Goal: Information Seeking & Learning: Find specific page/section

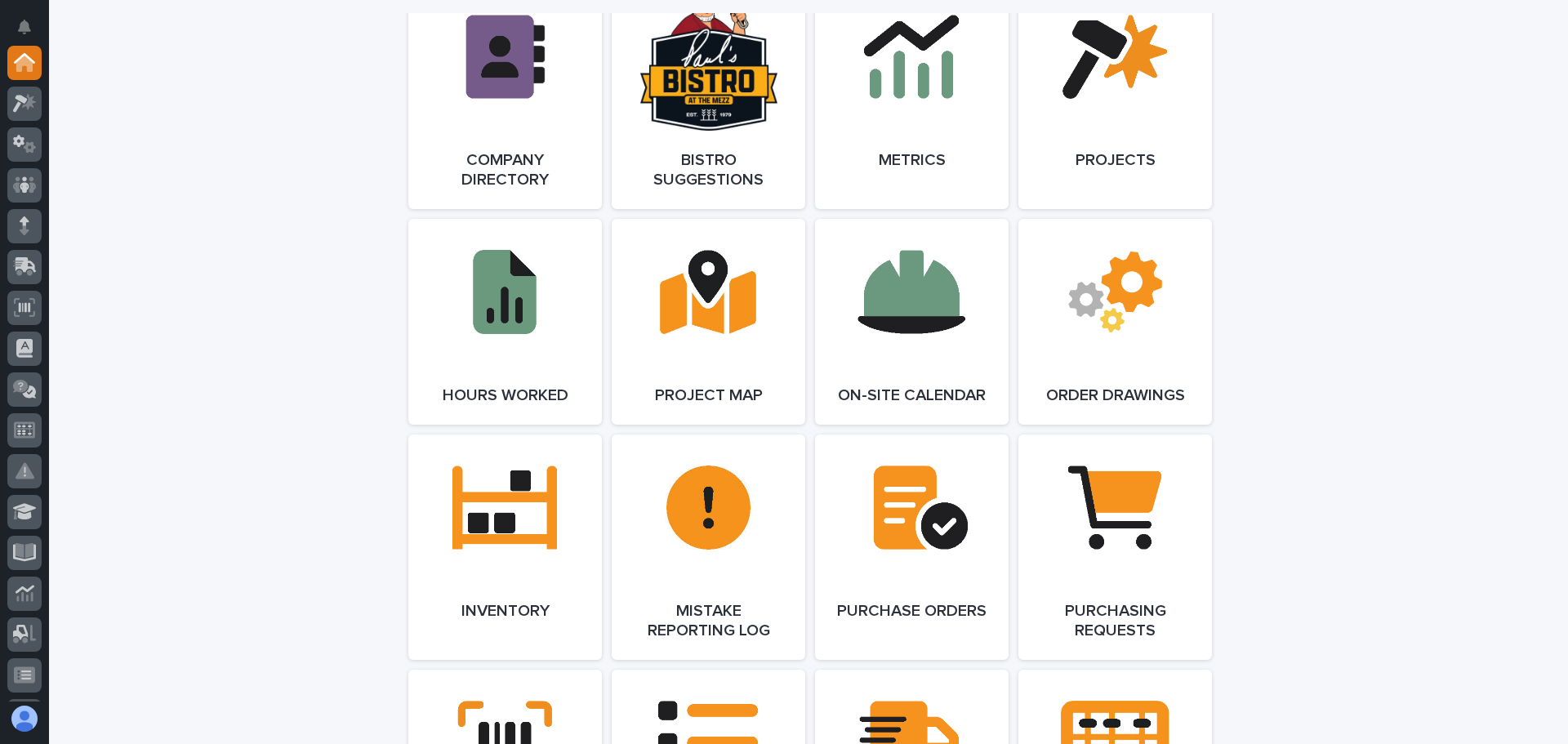
scroll to position [1470, 0]
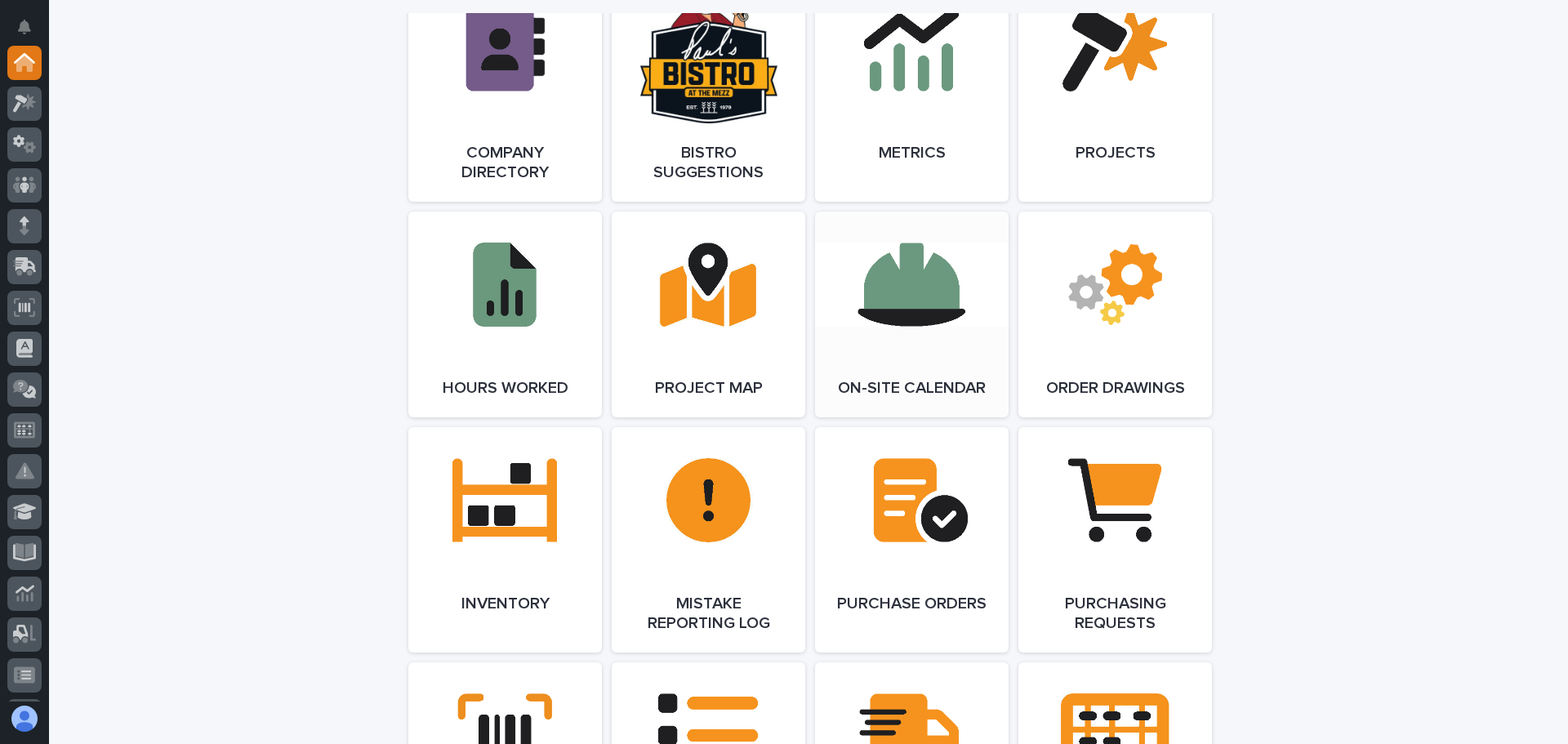
click at [896, 293] on link "Open Link" at bounding box center [912, 314] width 193 height 206
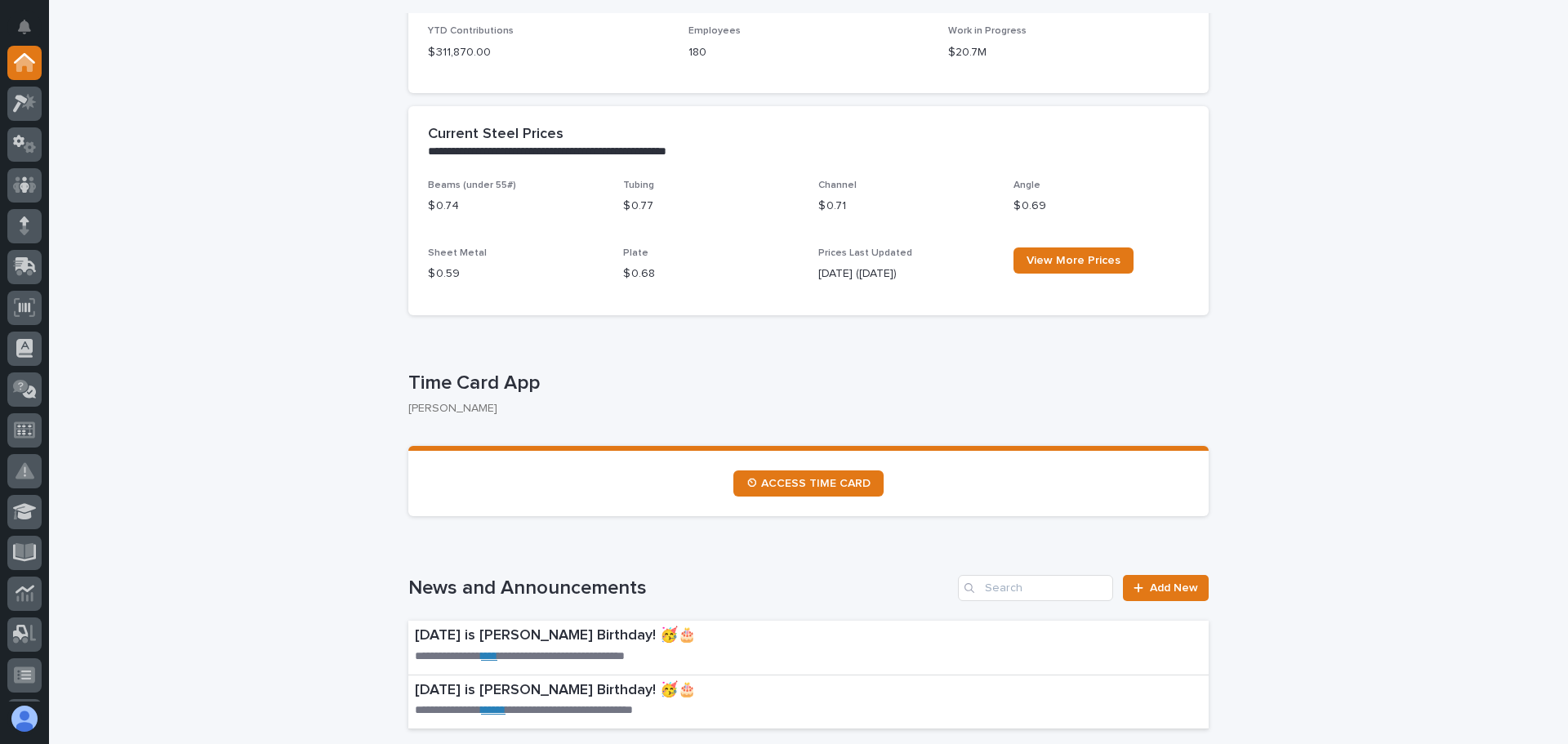
scroll to position [490, 0]
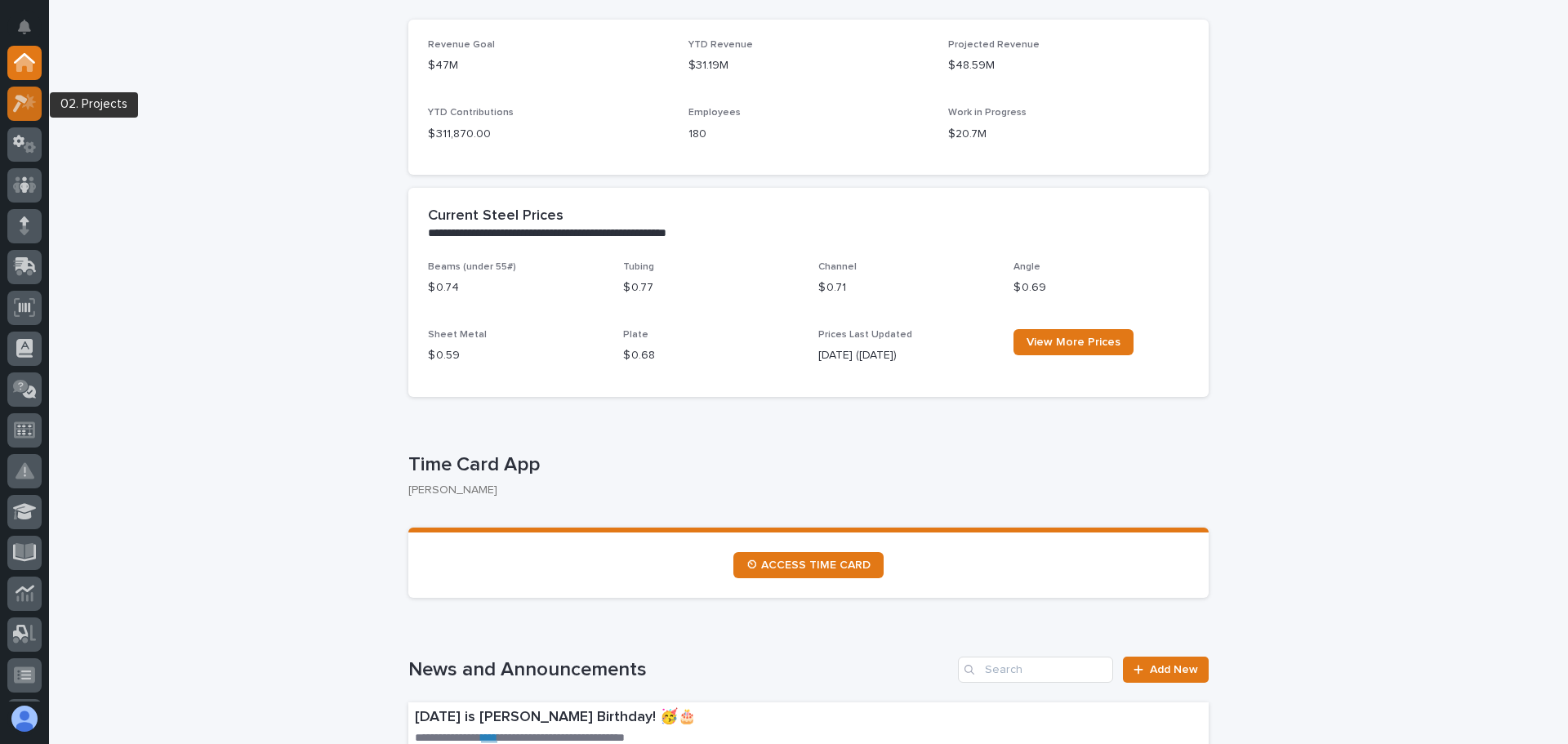
click at [30, 99] on icon at bounding box center [29, 101] width 14 height 16
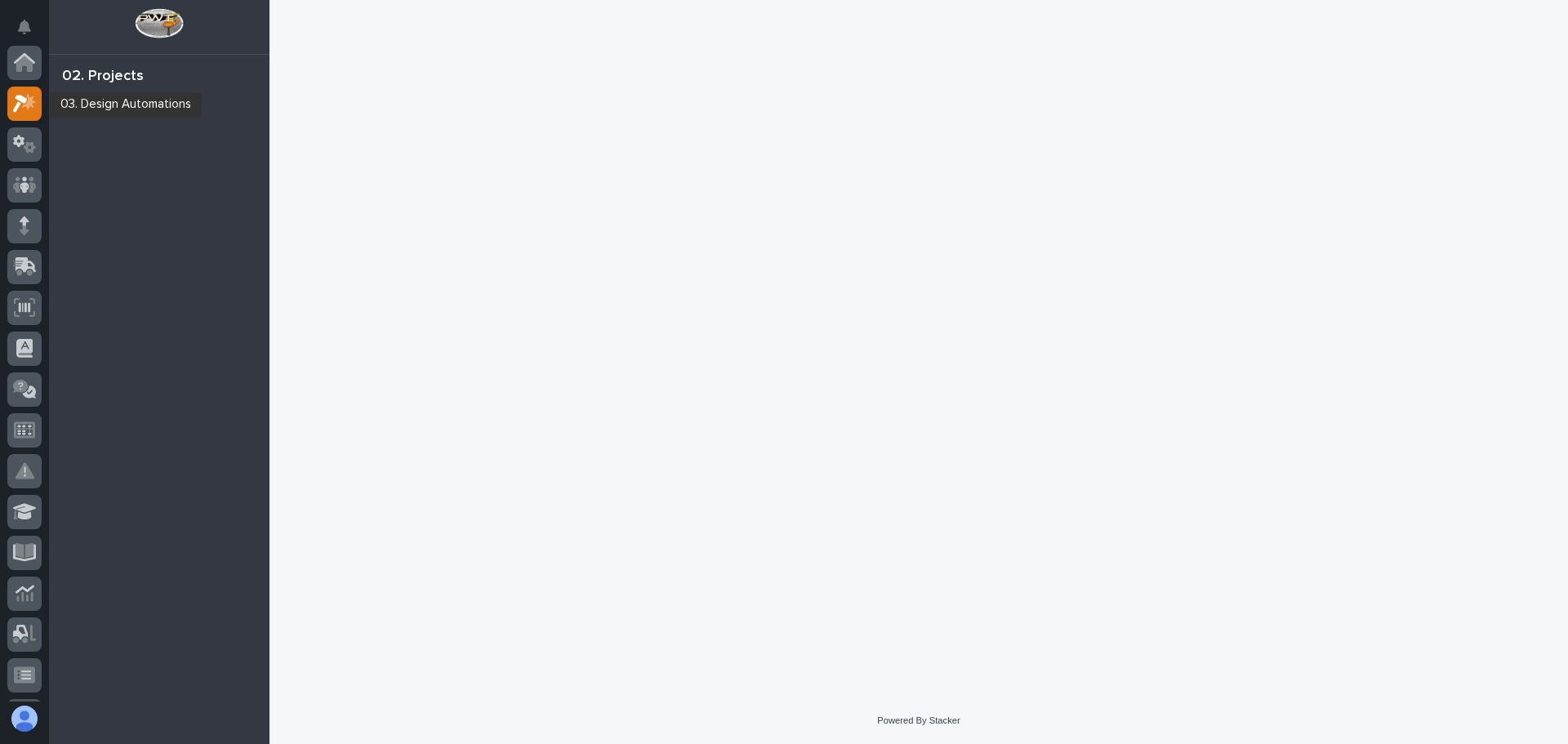
scroll to position [41, 0]
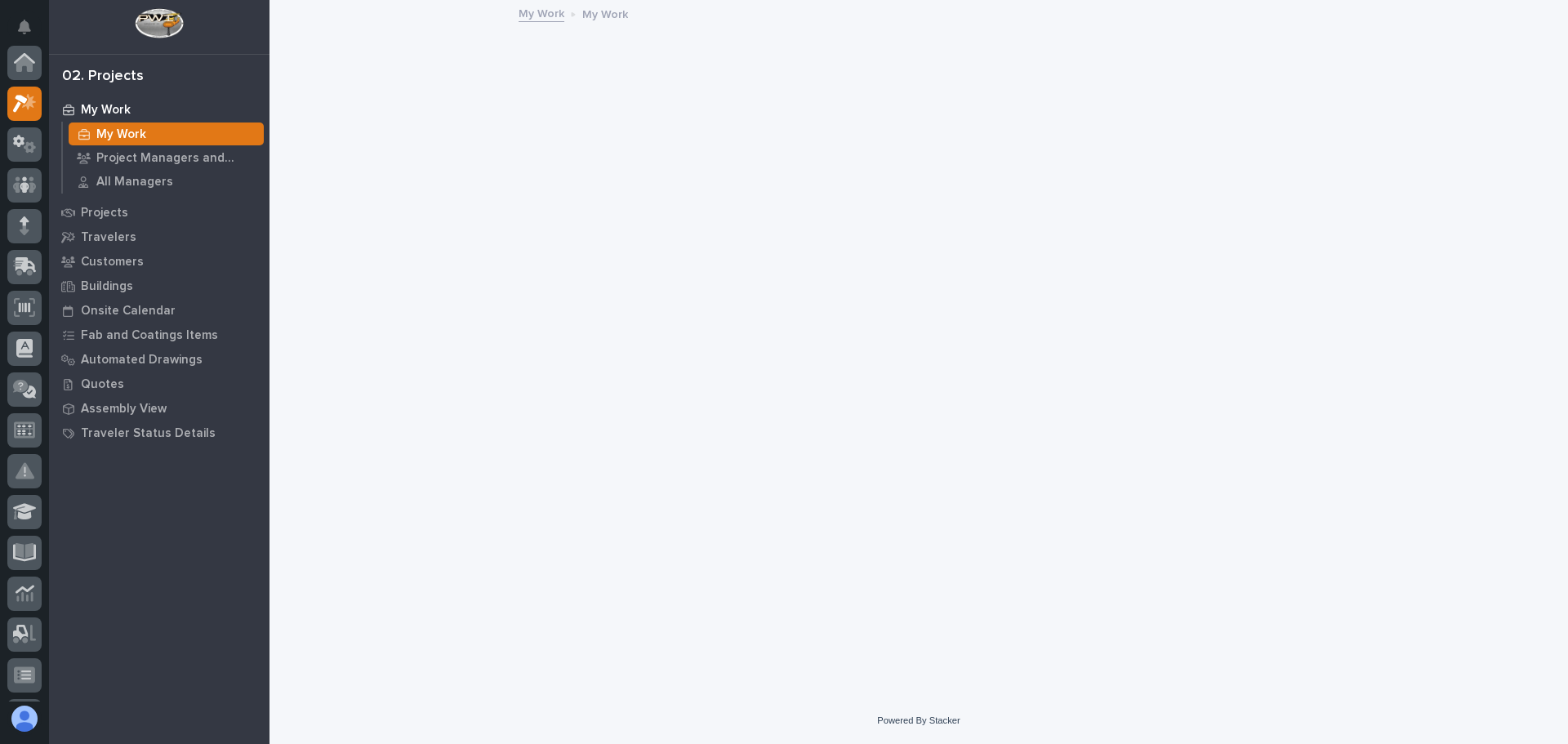
scroll to position [41, 0]
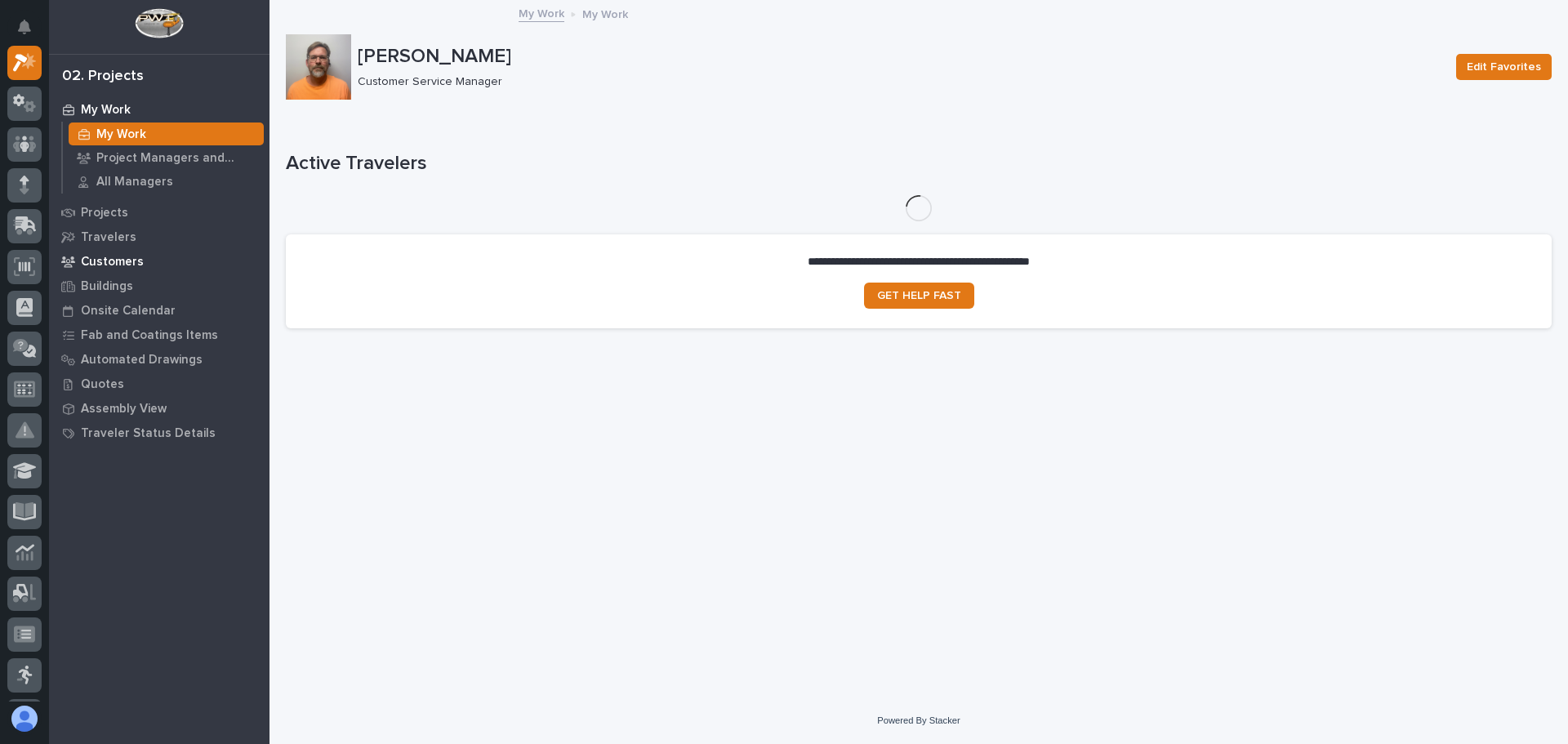
click at [101, 262] on p "Customers" at bounding box center [113, 262] width 63 height 15
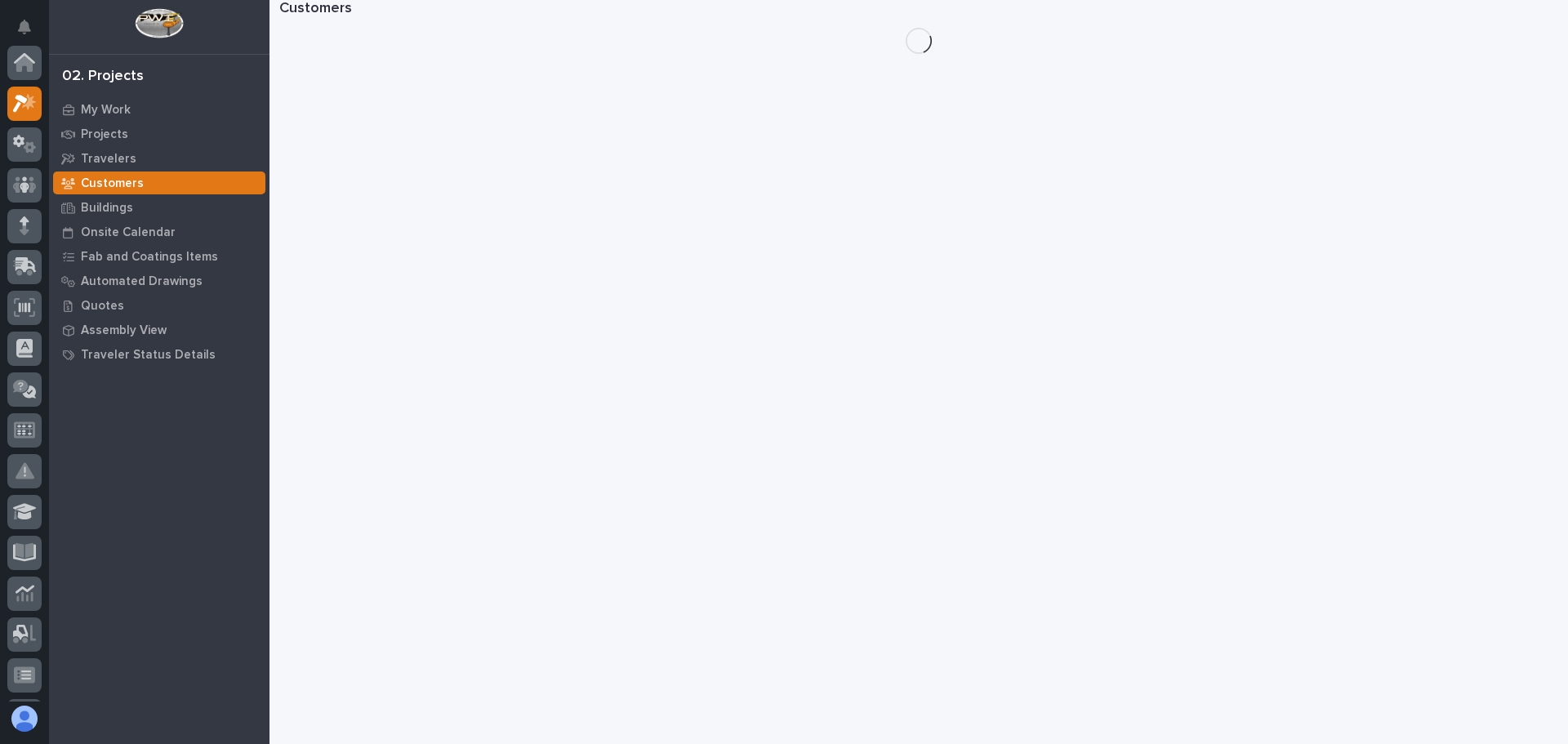
scroll to position [41, 0]
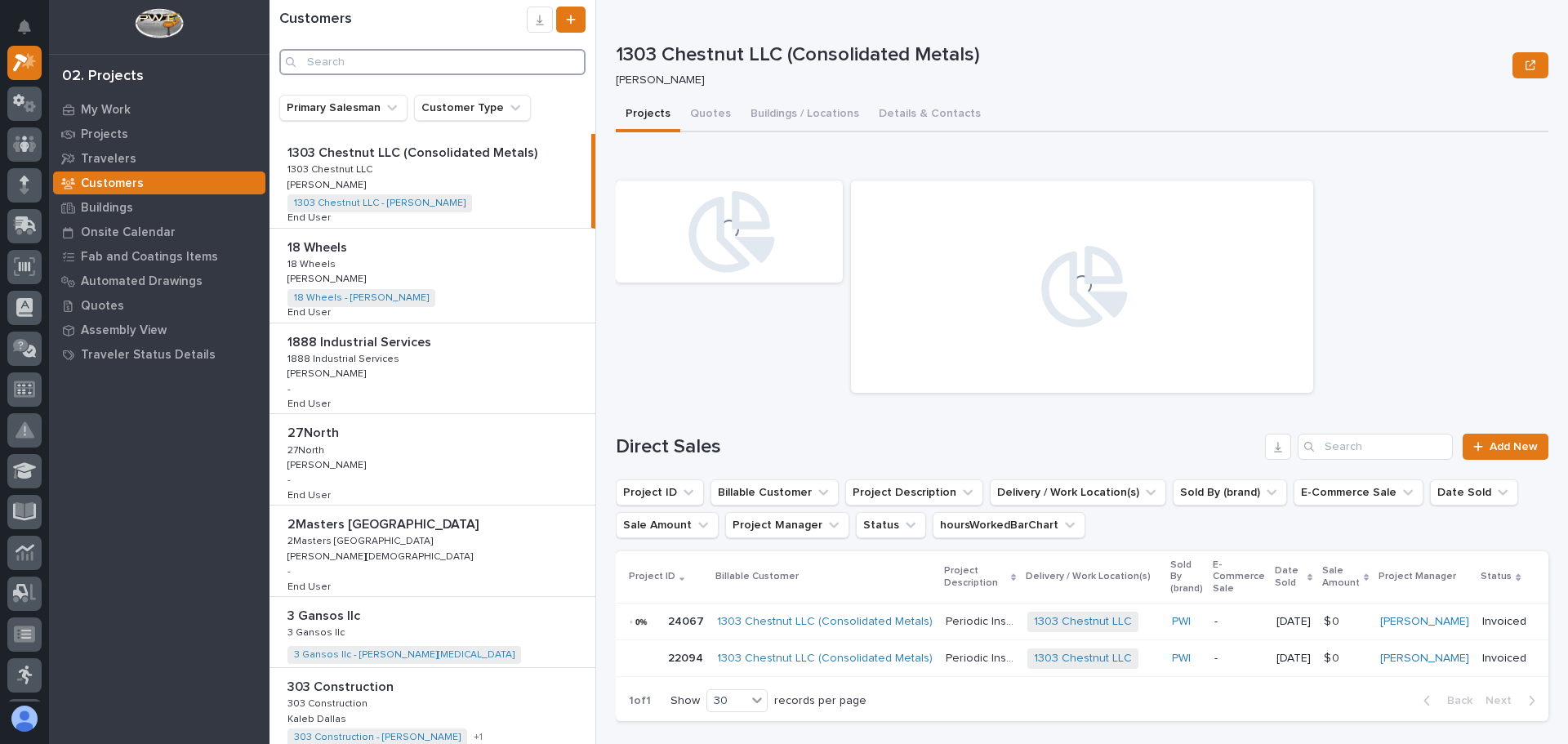
click at [368, 60] on input "Search" at bounding box center [433, 62] width 306 height 27
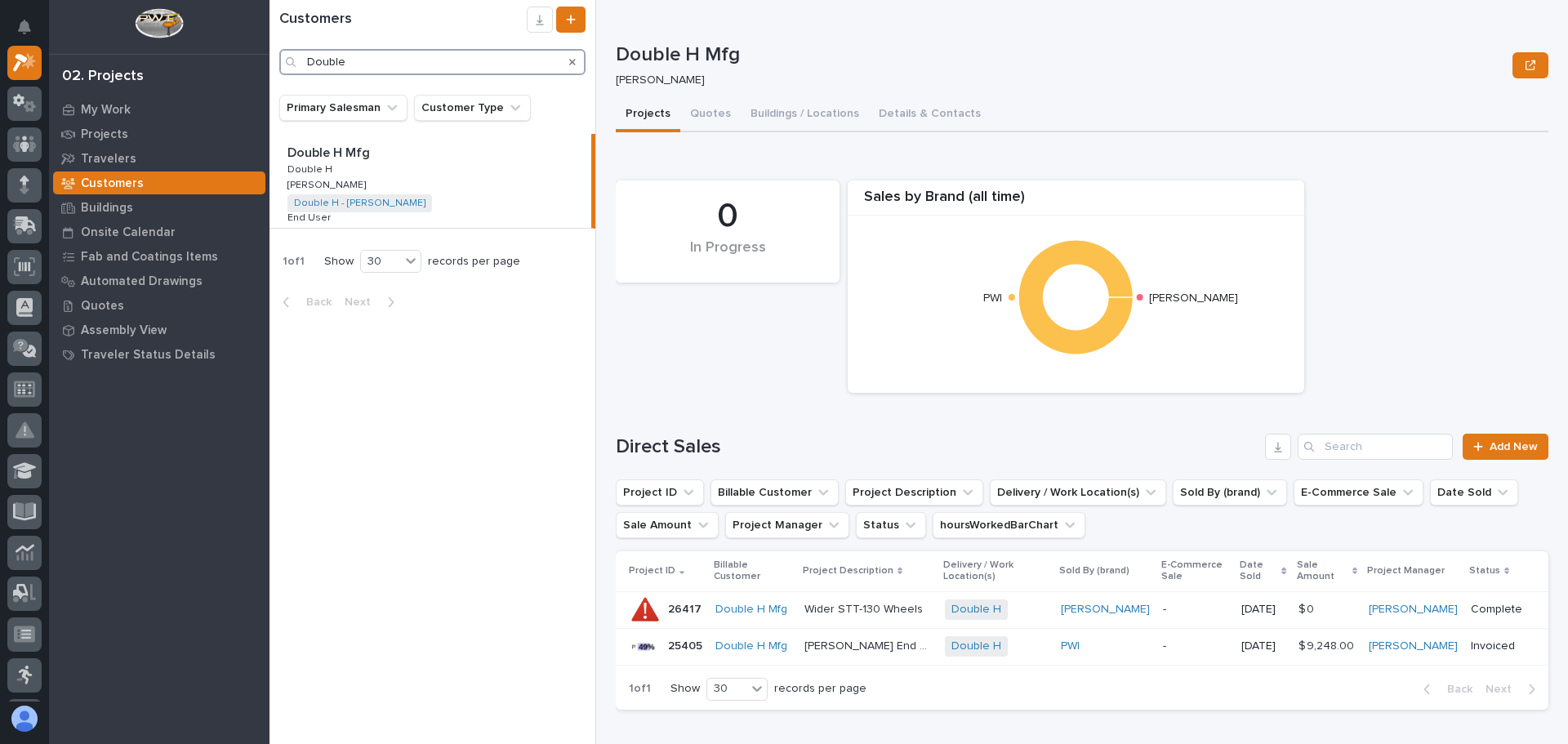
type input "Double"
click at [317, 153] on p "Double H Mfg" at bounding box center [330, 151] width 86 height 19
click at [317, 154] on p "Double H Mfg" at bounding box center [330, 151] width 86 height 19
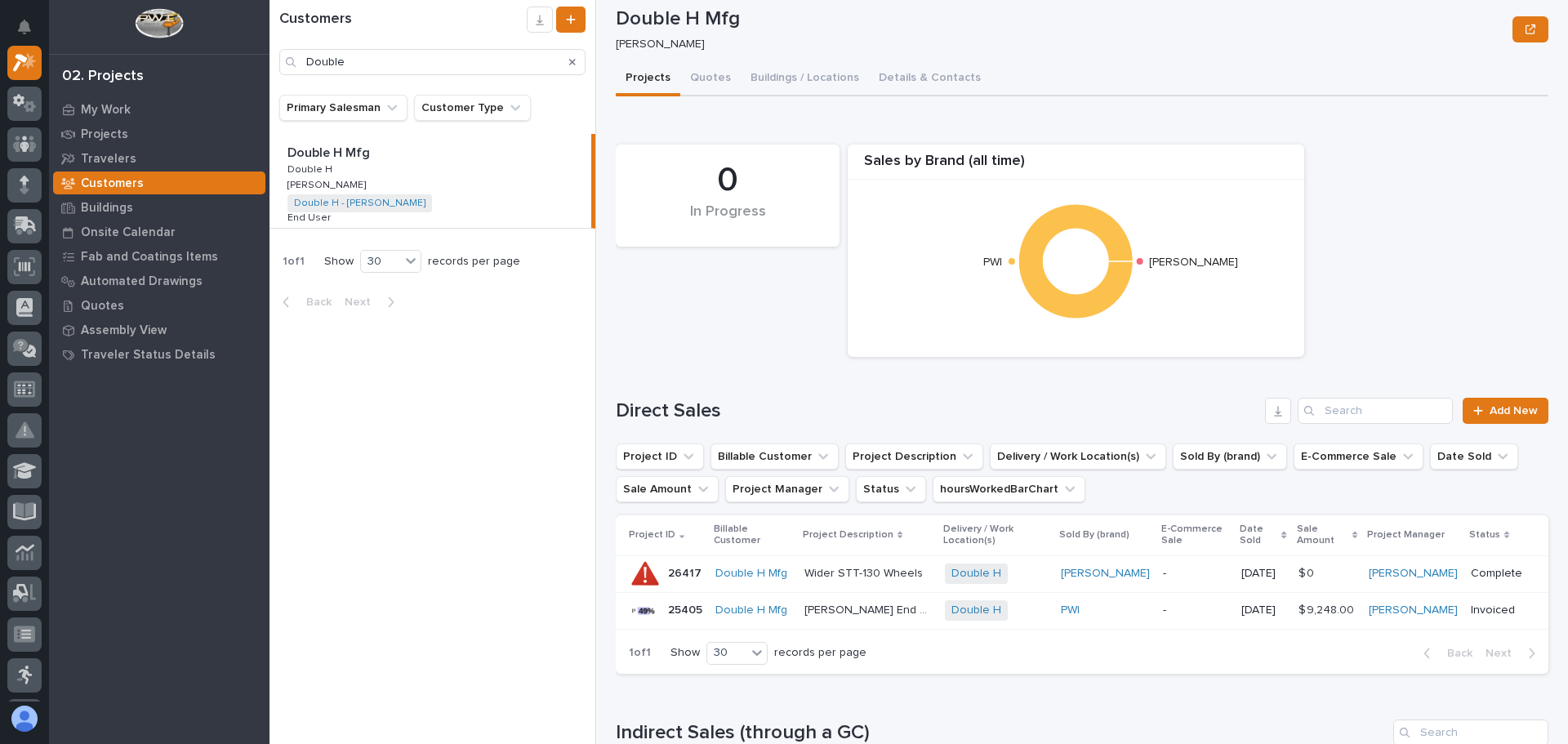
scroll to position [9, 0]
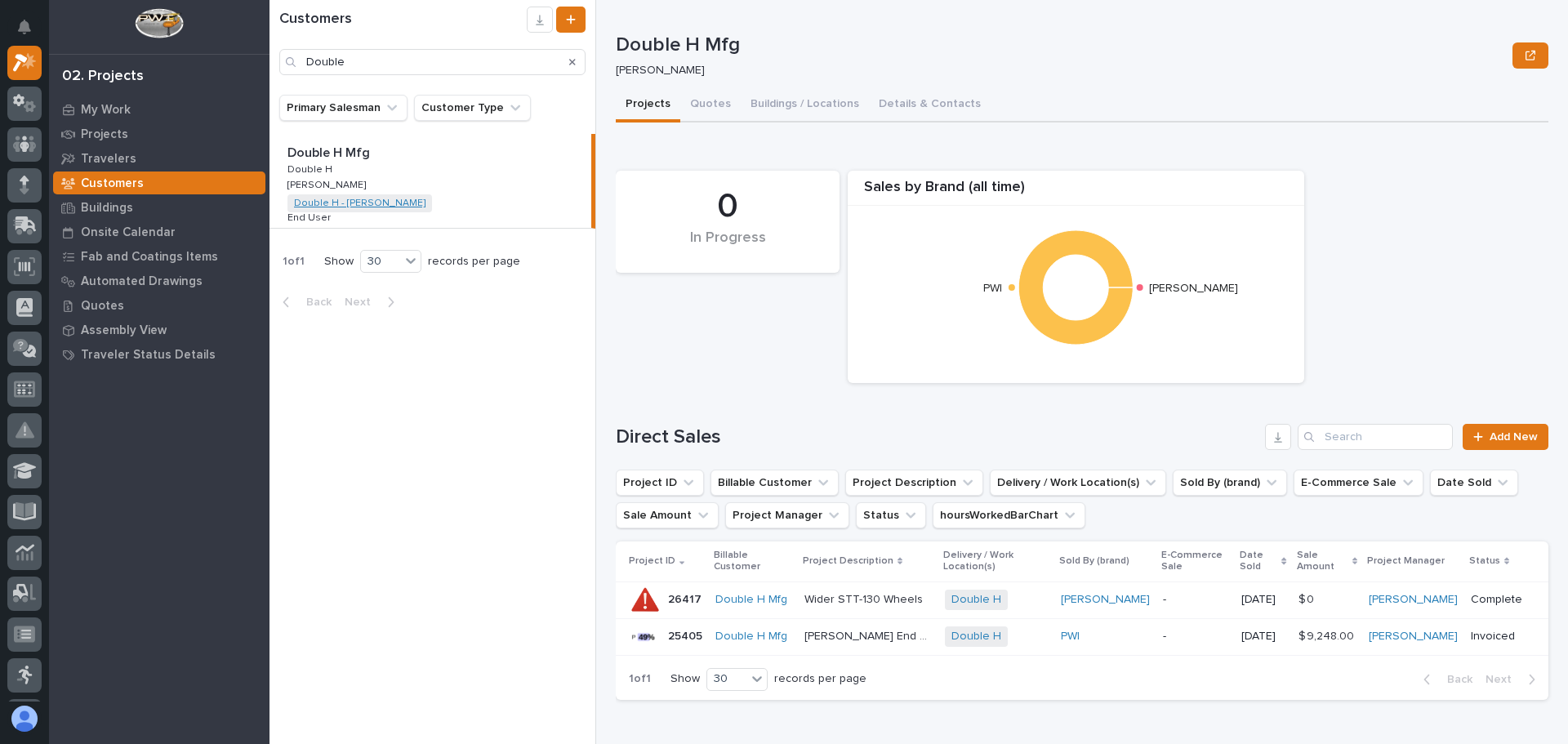
click at [358, 201] on link "Double H - [PERSON_NAME]" at bounding box center [360, 203] width 132 height 11
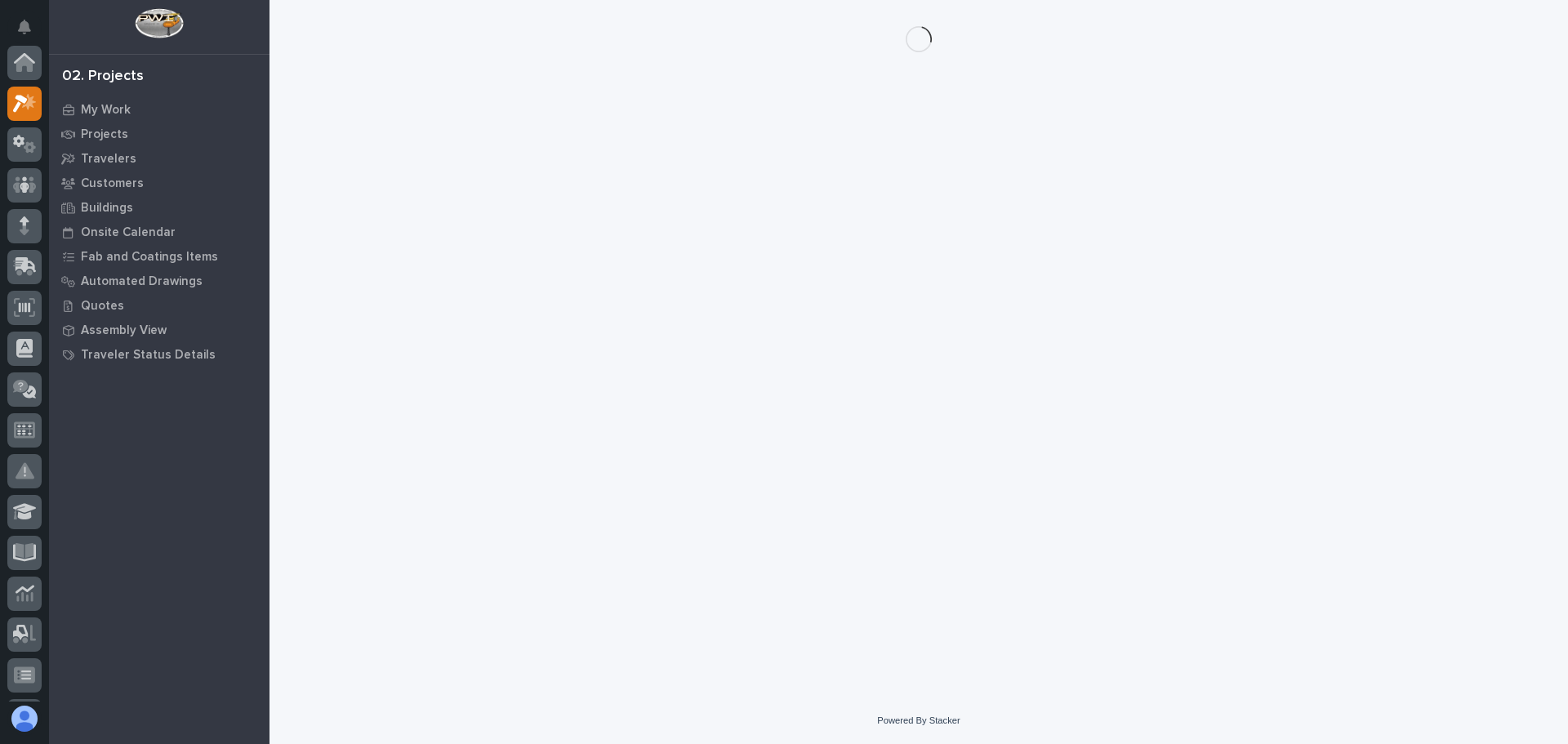
scroll to position [41, 0]
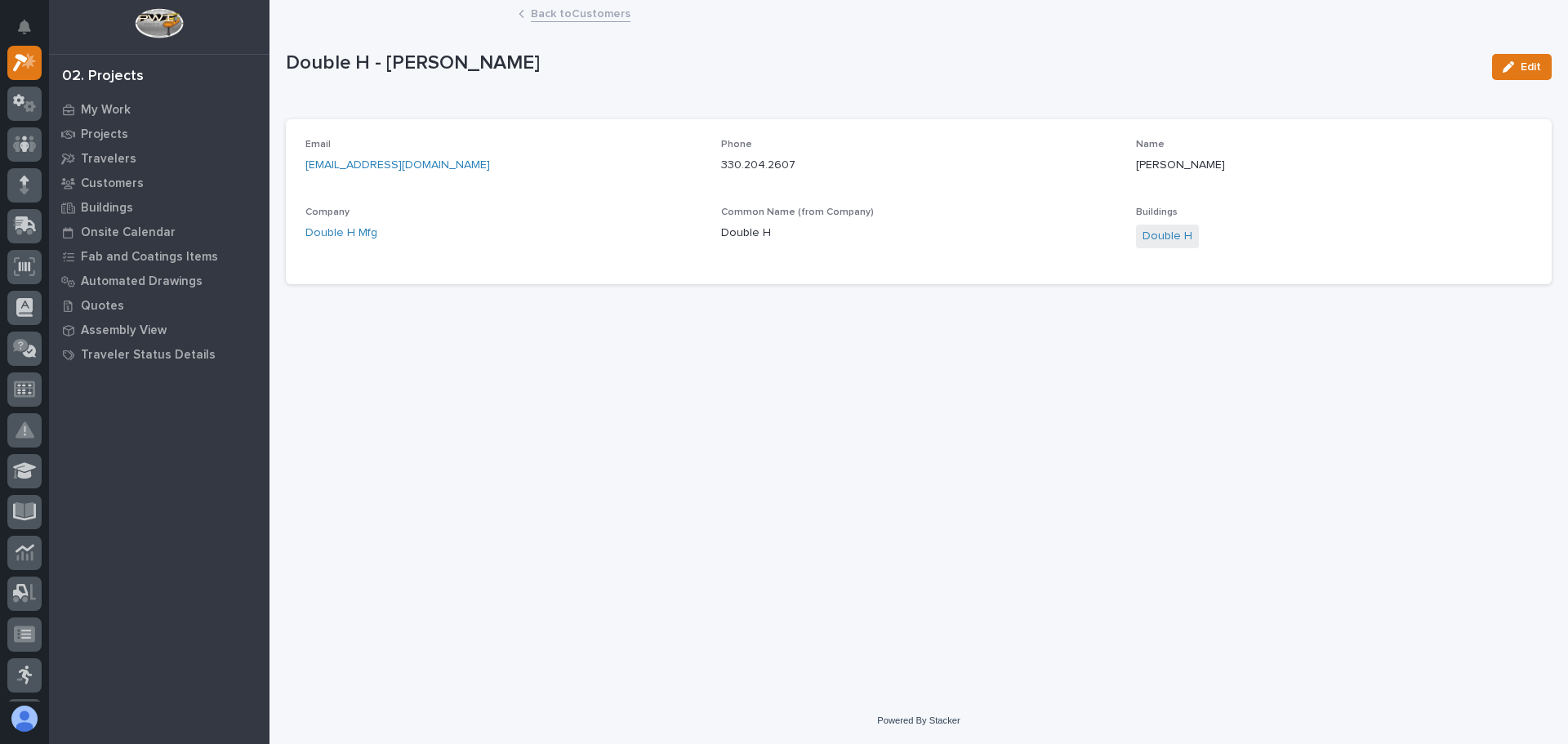
click at [571, 12] on link "Back to Customers" at bounding box center [581, 13] width 99 height 19
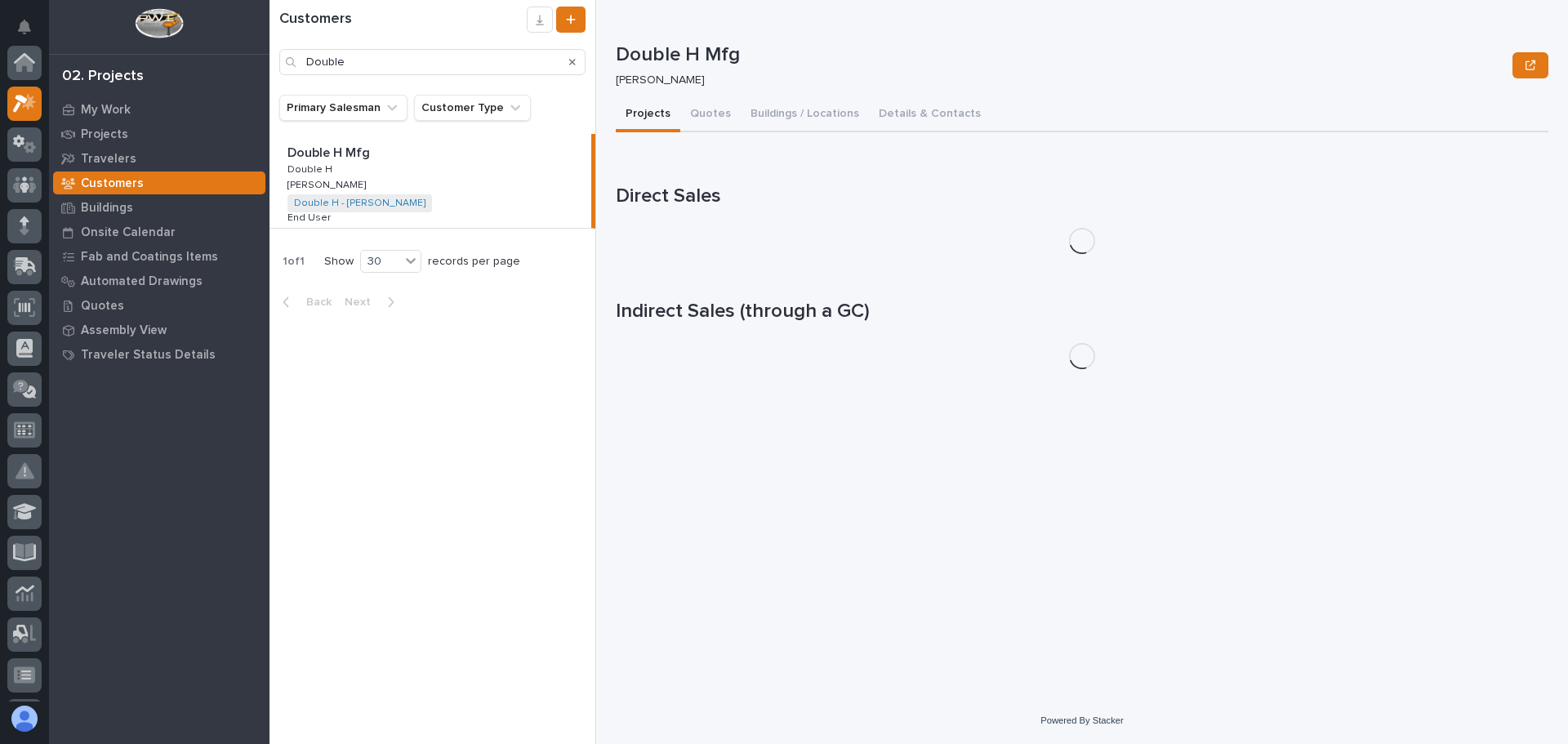
scroll to position [41, 0]
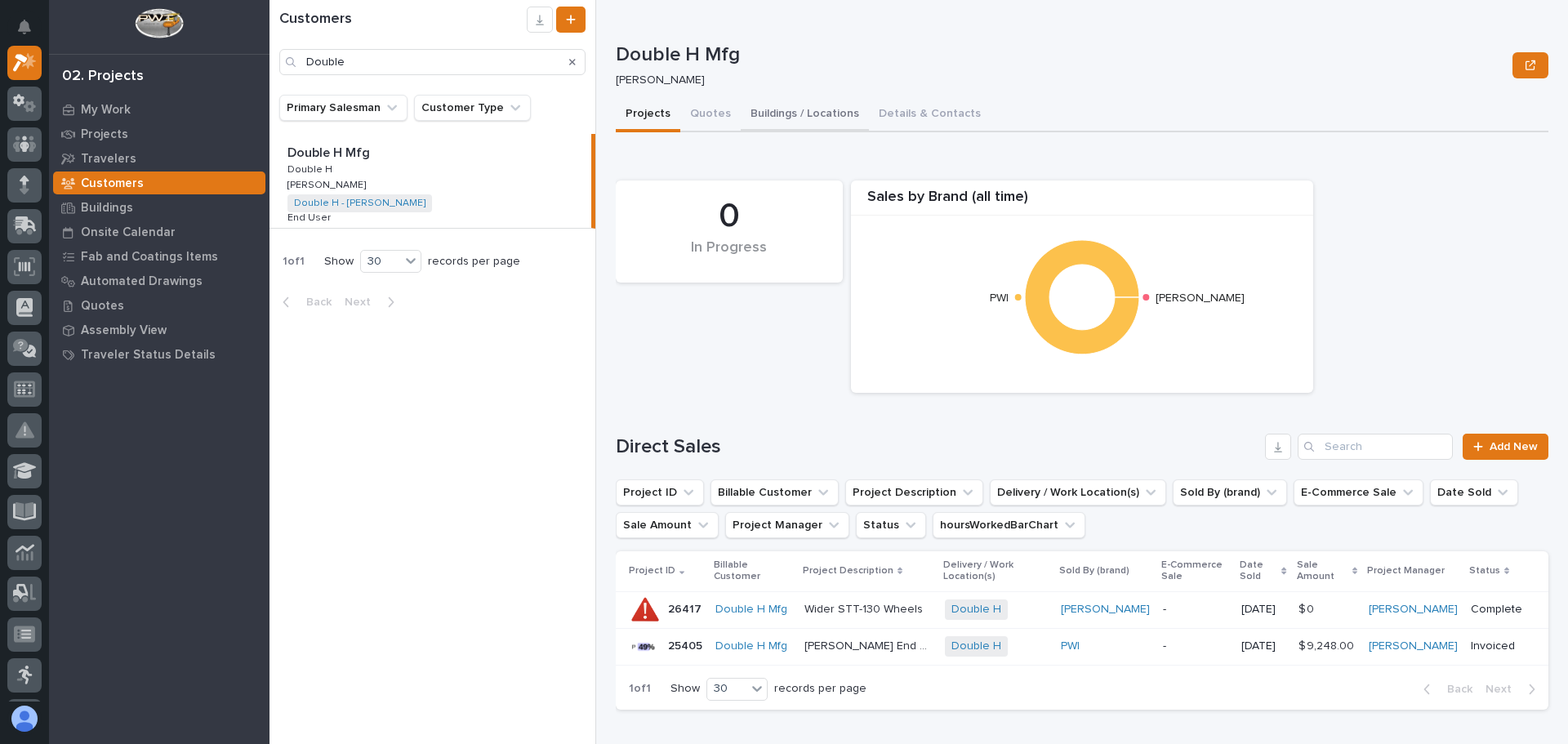
click at [796, 114] on button "Buildings / Locations" at bounding box center [805, 115] width 128 height 34
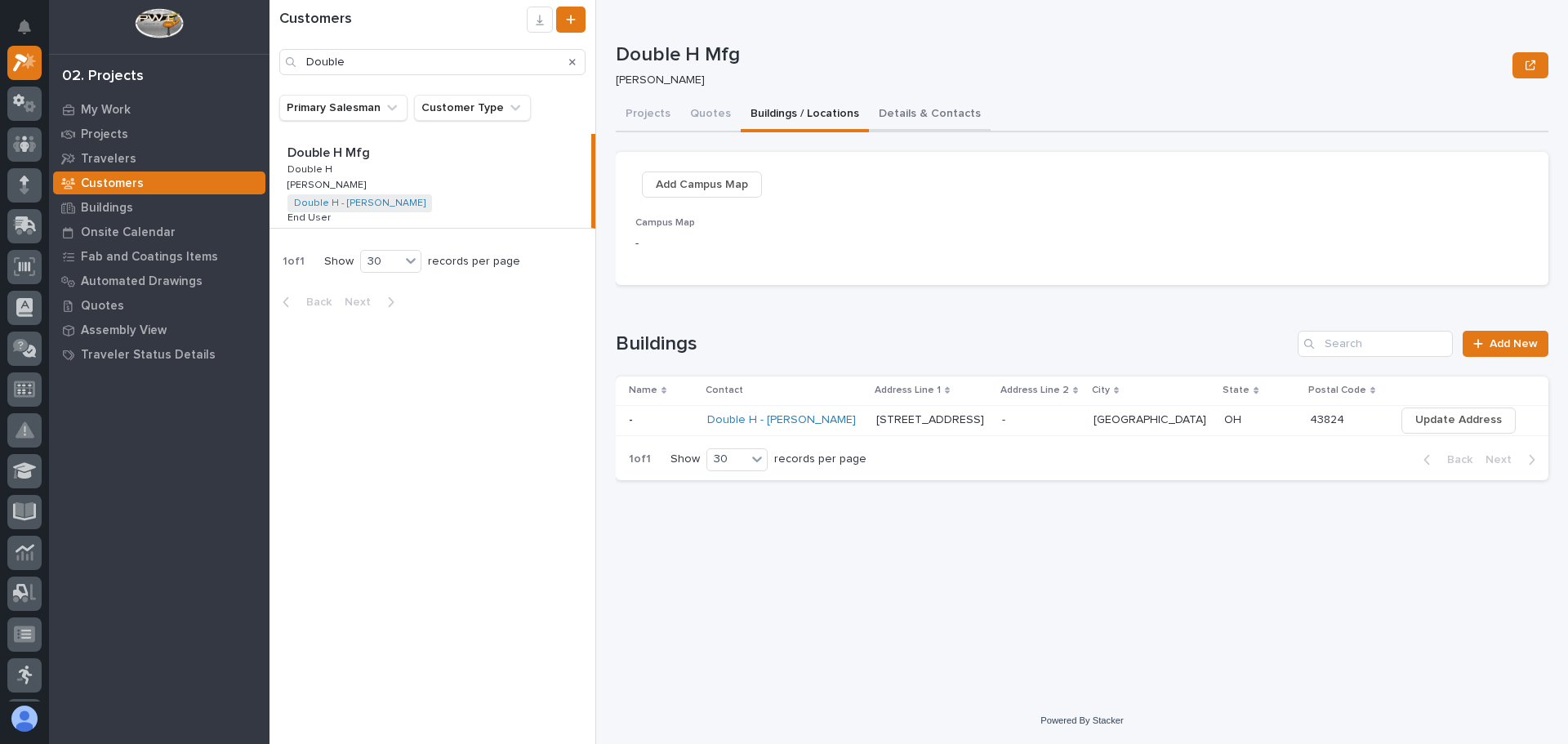
click at [904, 114] on button "Details & Contacts" at bounding box center [930, 115] width 121 height 34
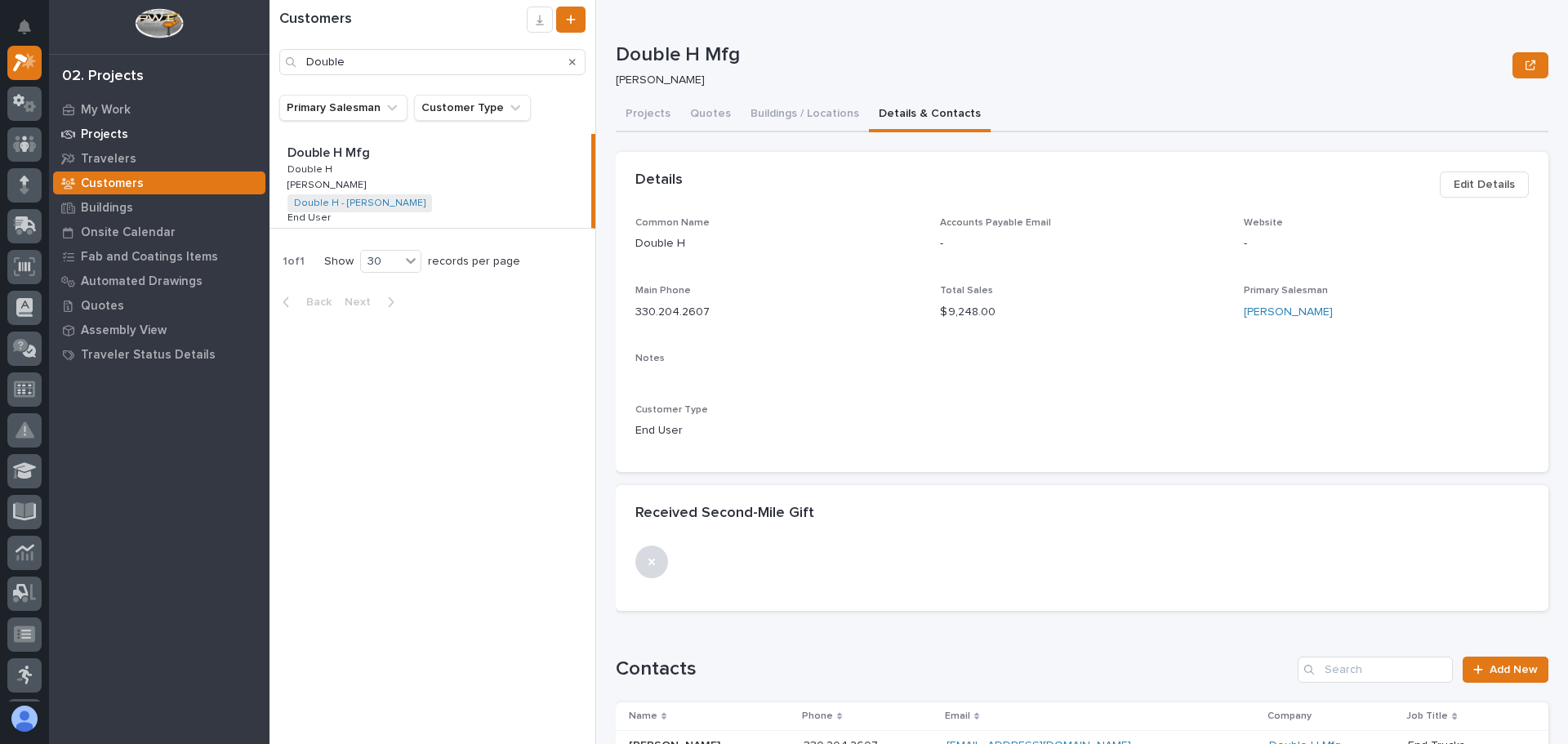
click at [95, 127] on p "Projects" at bounding box center [104, 134] width 47 height 15
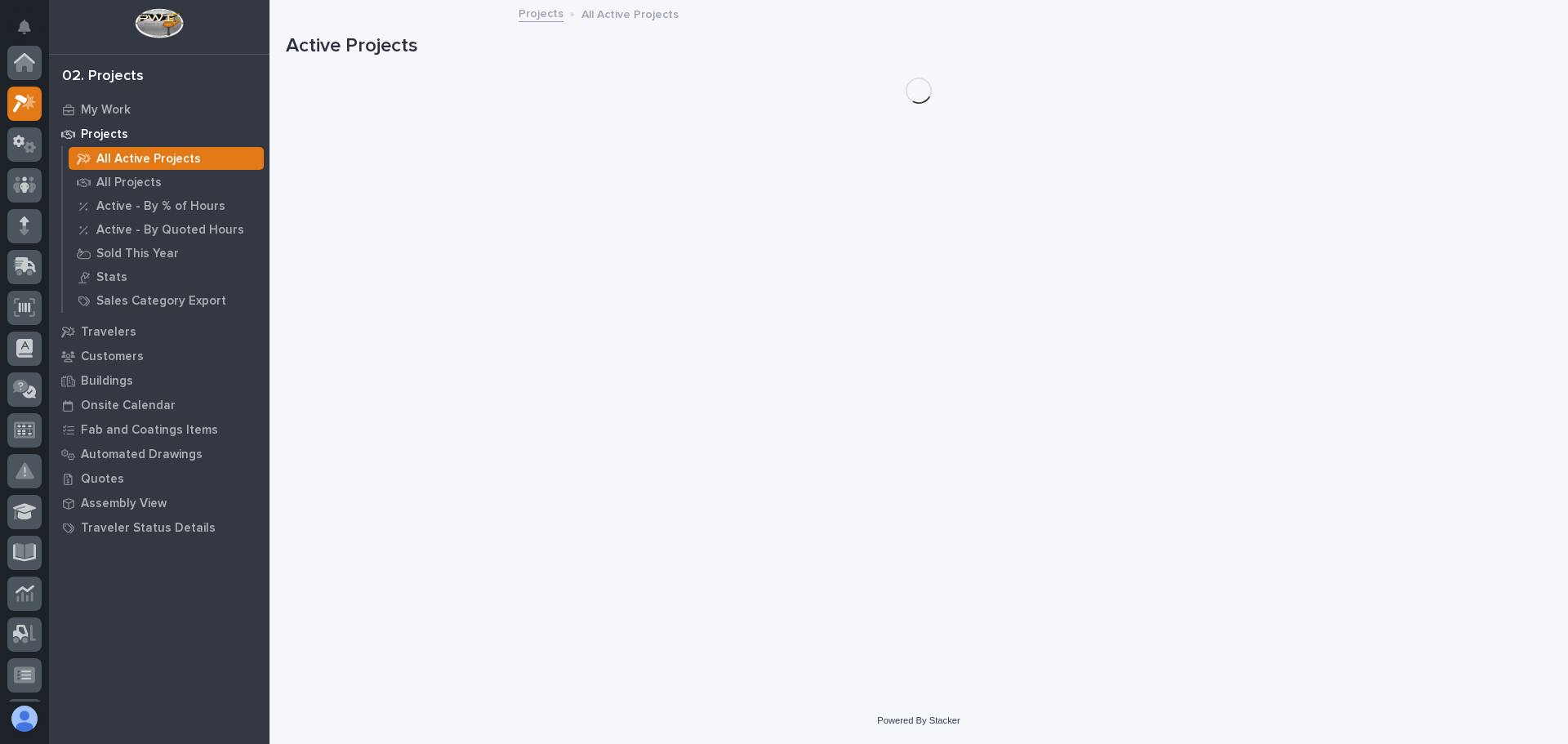
scroll to position [41, 0]
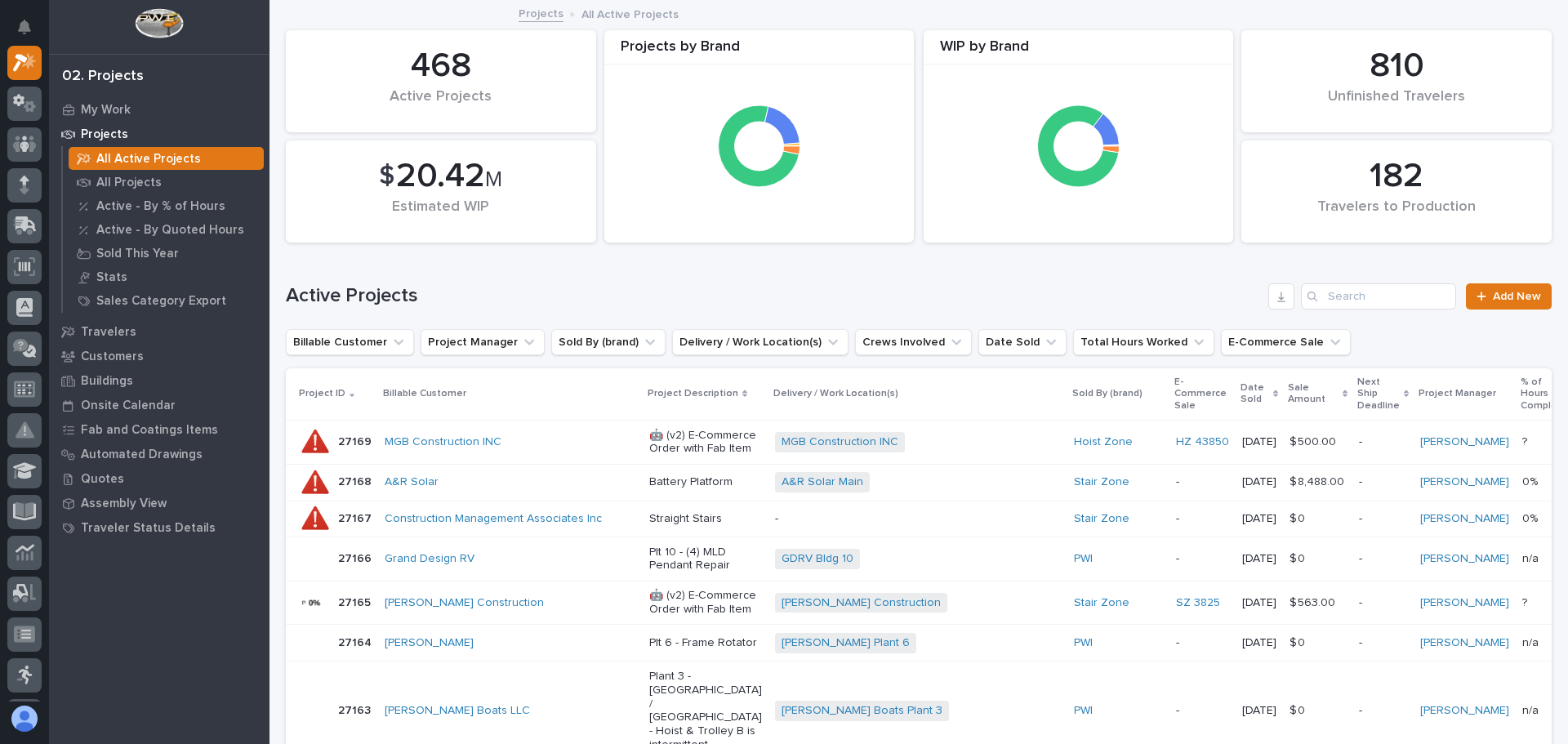
click at [1306, 297] on div "Search" at bounding box center [1314, 296] width 27 height 27
click at [1343, 215] on div "Travelers to Production" at bounding box center [1397, 216] width 255 height 34
click at [1311, 302] on div "Search" at bounding box center [1314, 296] width 27 height 27
click at [1308, 298] on icon "Search" at bounding box center [1312, 296] width 9 height 9
click at [1359, 295] on input "Search" at bounding box center [1378, 296] width 155 height 27
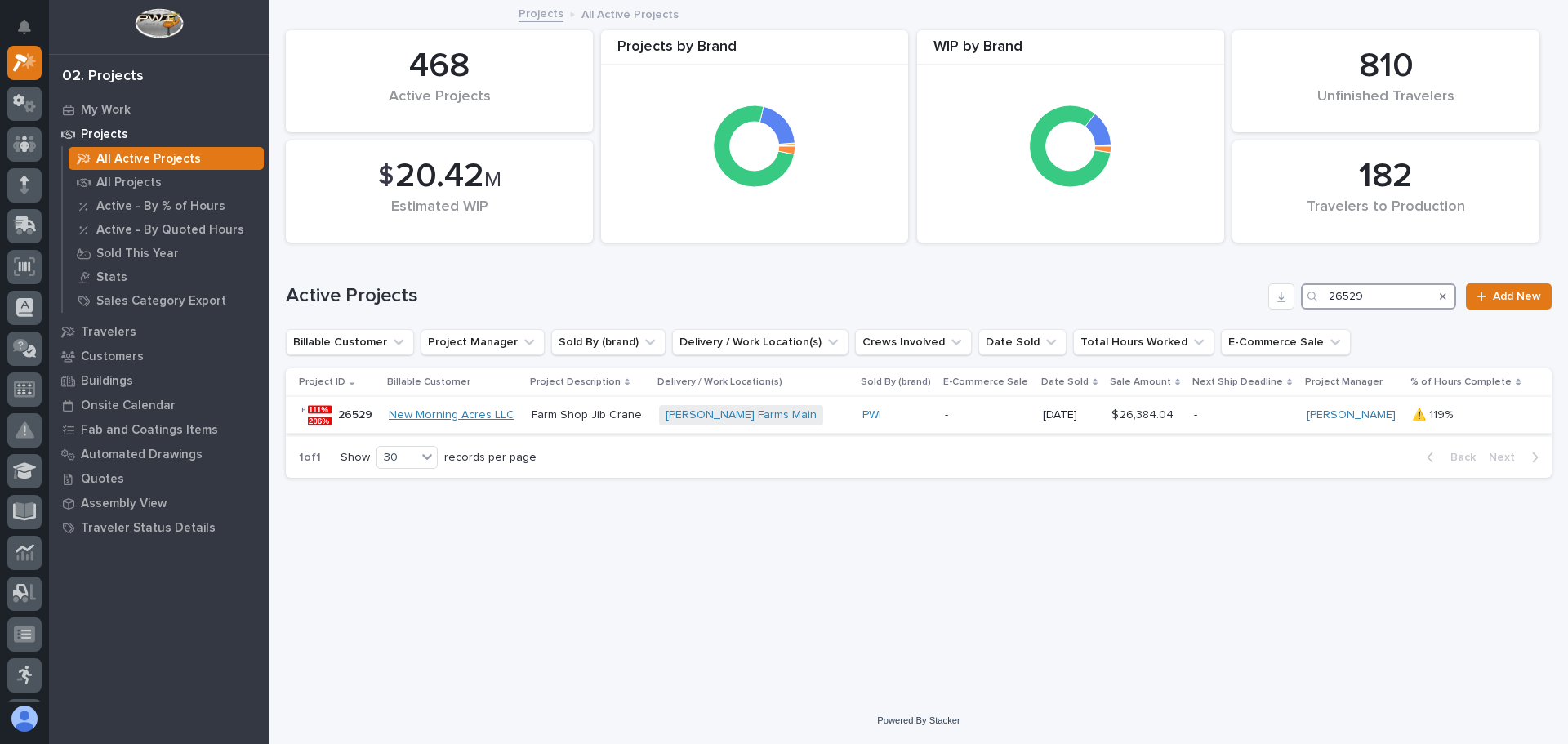
type input "26529"
click at [458, 412] on link "New Morning Acres LLC" at bounding box center [451, 415] width 126 height 14
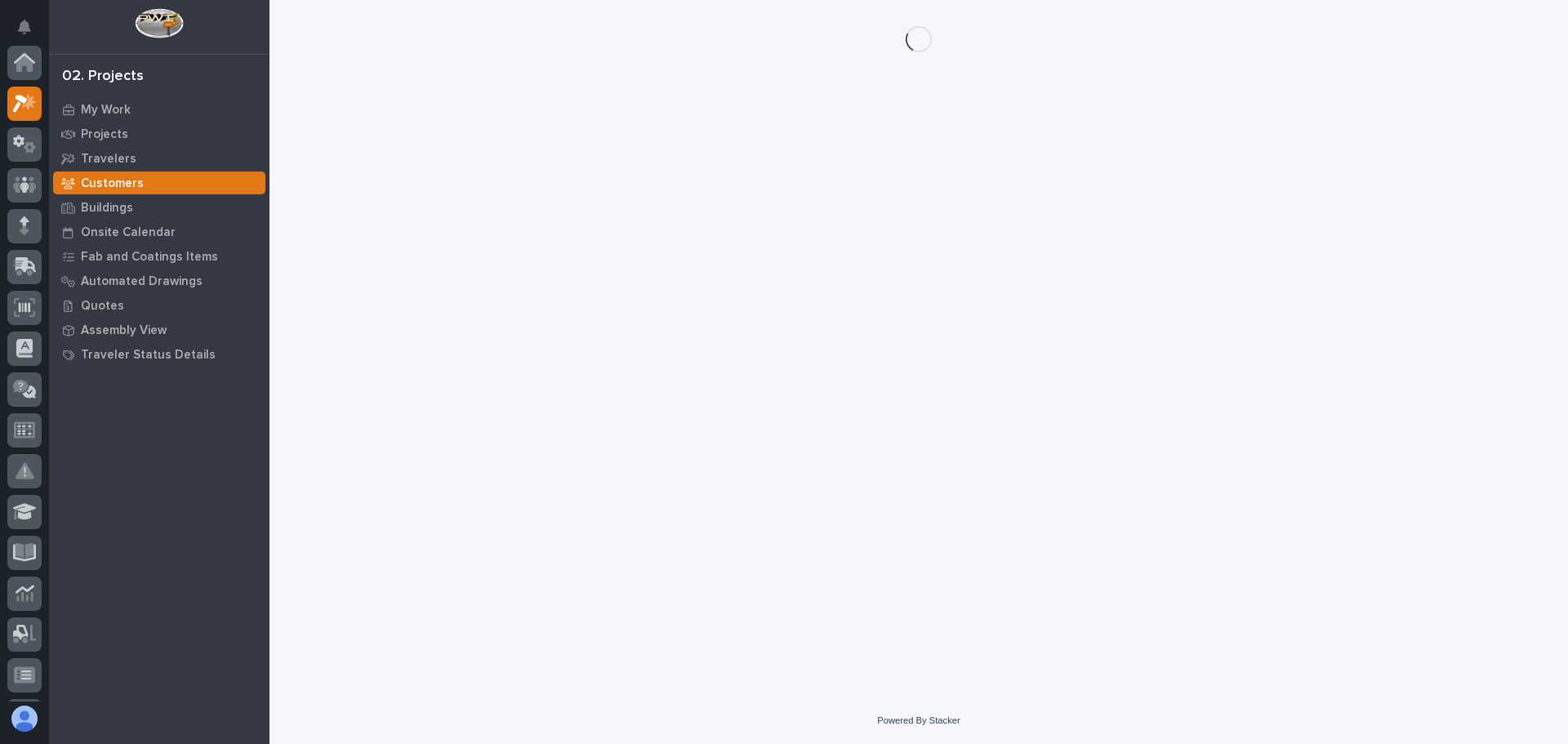
scroll to position [41, 0]
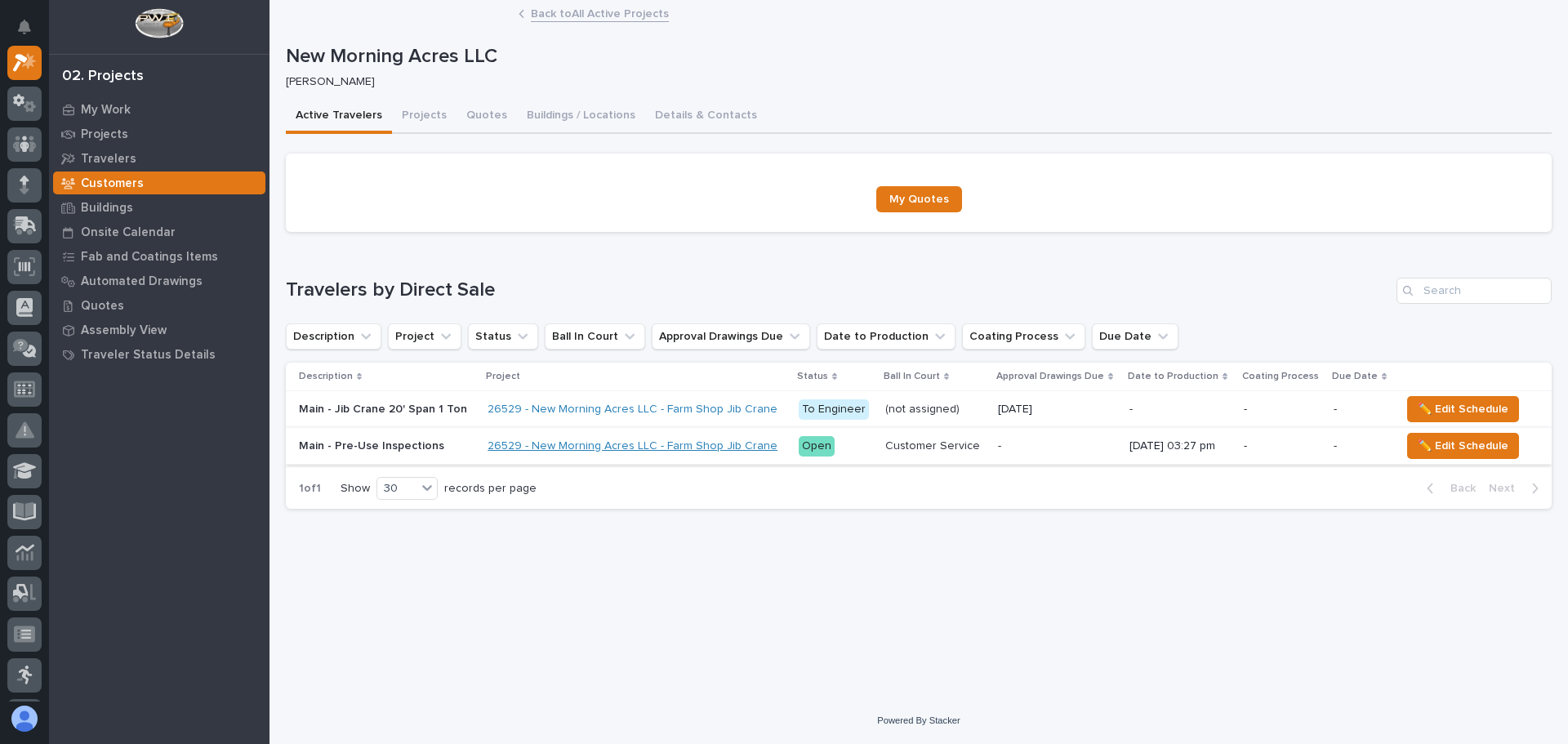
click at [571, 443] on link "26529 - New Morning Acres LLC - Farm Shop Jib Crane" at bounding box center [632, 446] width 290 height 14
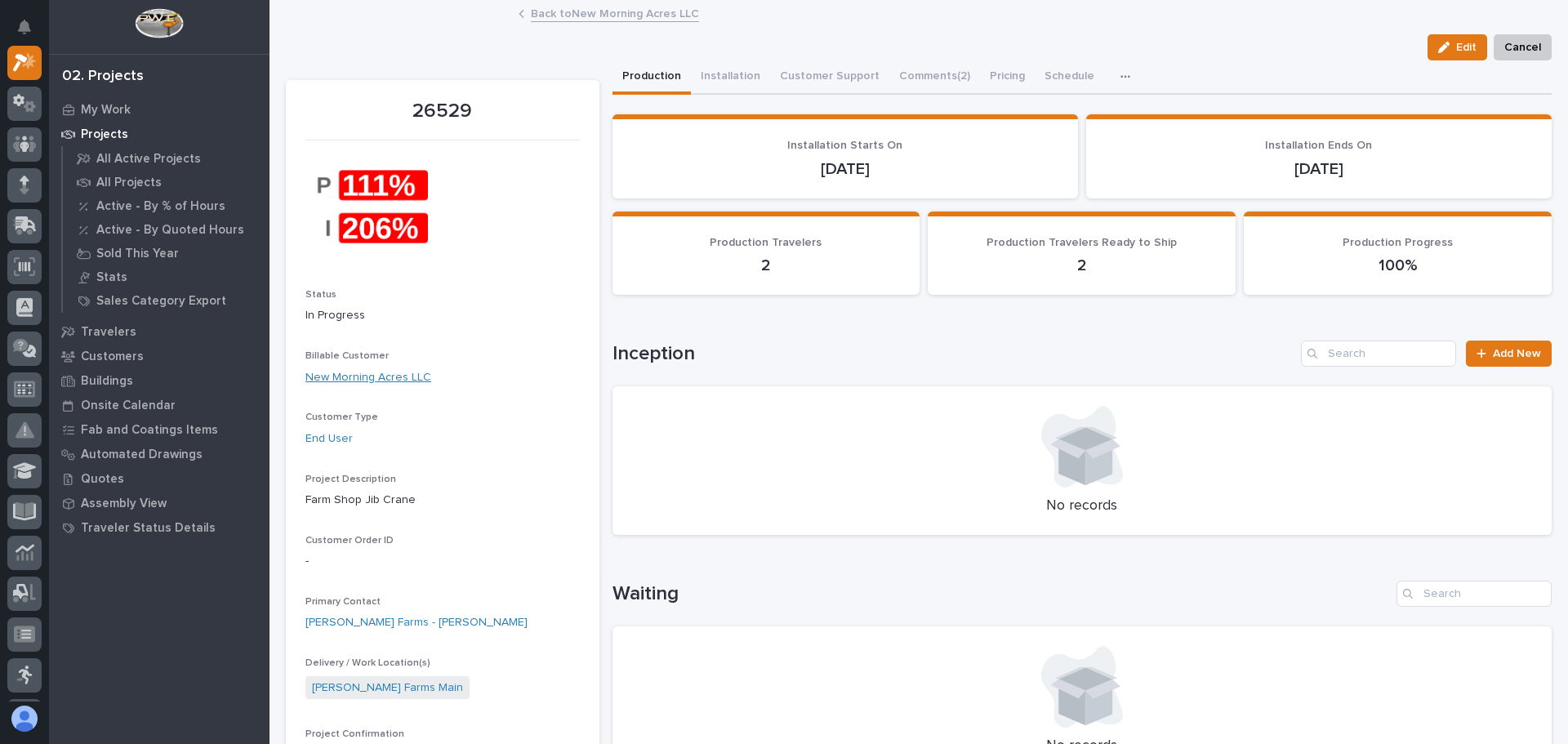
click at [377, 375] on link "New Morning Acres LLC" at bounding box center [368, 378] width 126 height 17
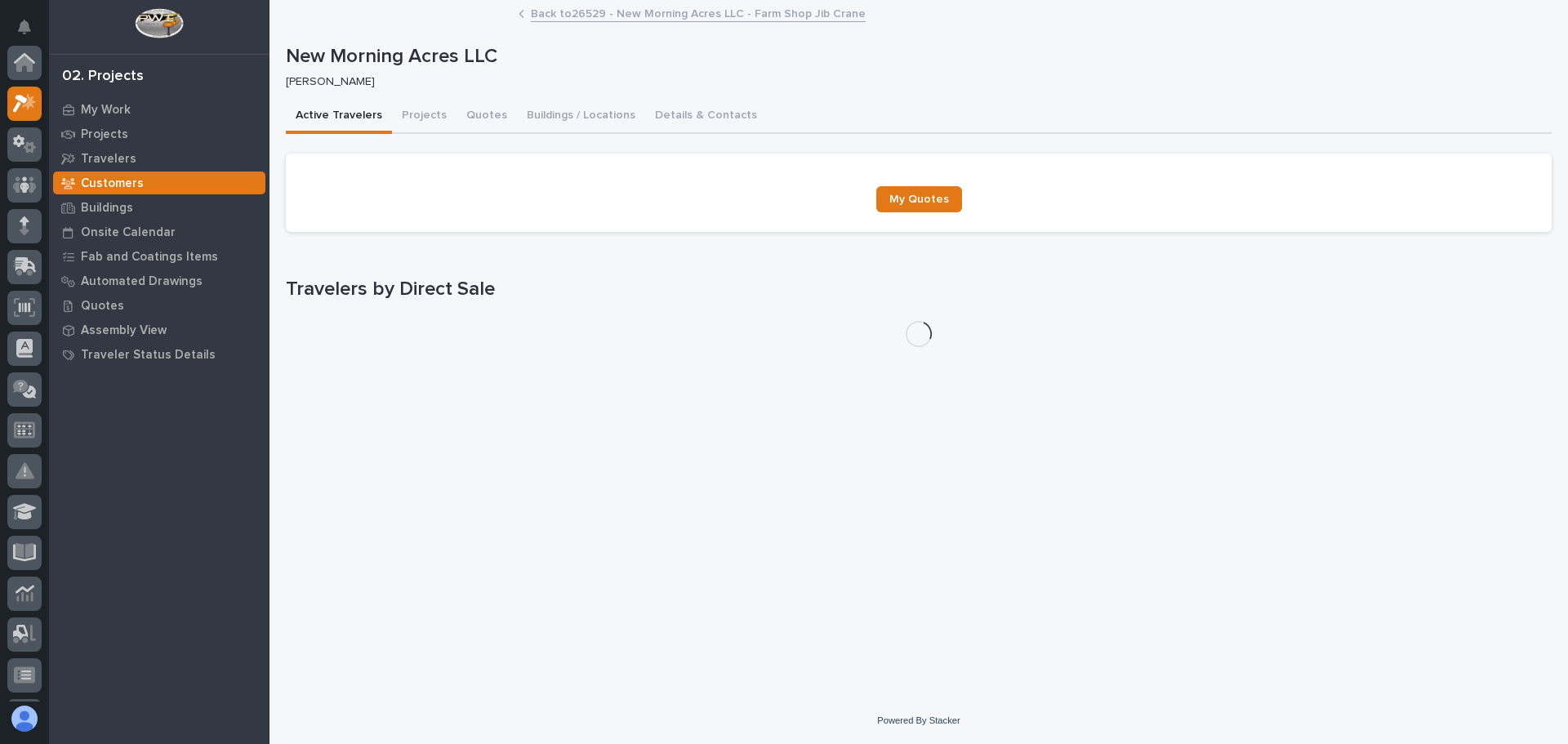
scroll to position [41, 0]
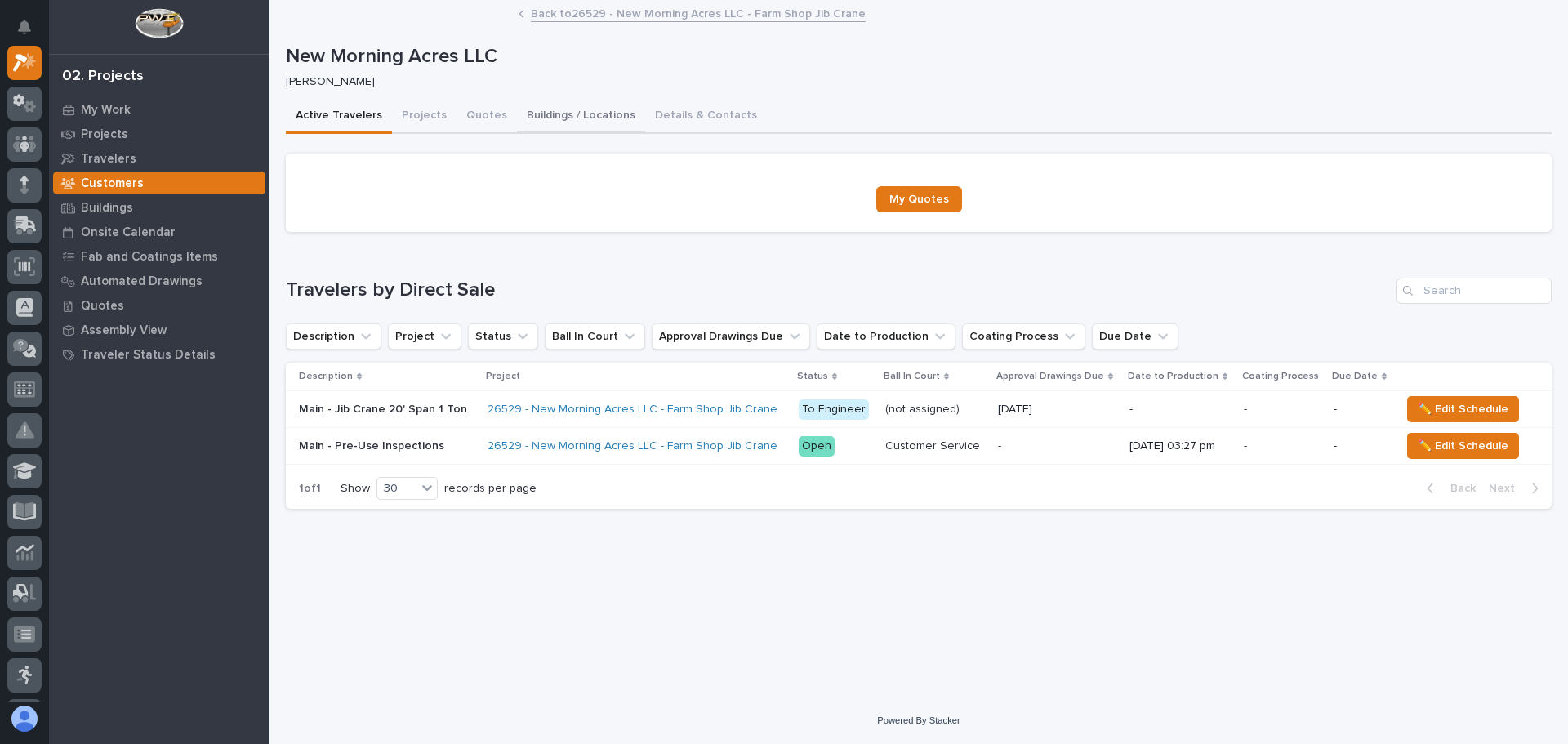
drag, startPoint x: 564, startPoint y: 114, endPoint x: 552, endPoint y: 124, distance: 15.6
click at [553, 121] on button "Buildings / Locations" at bounding box center [581, 116] width 128 height 34
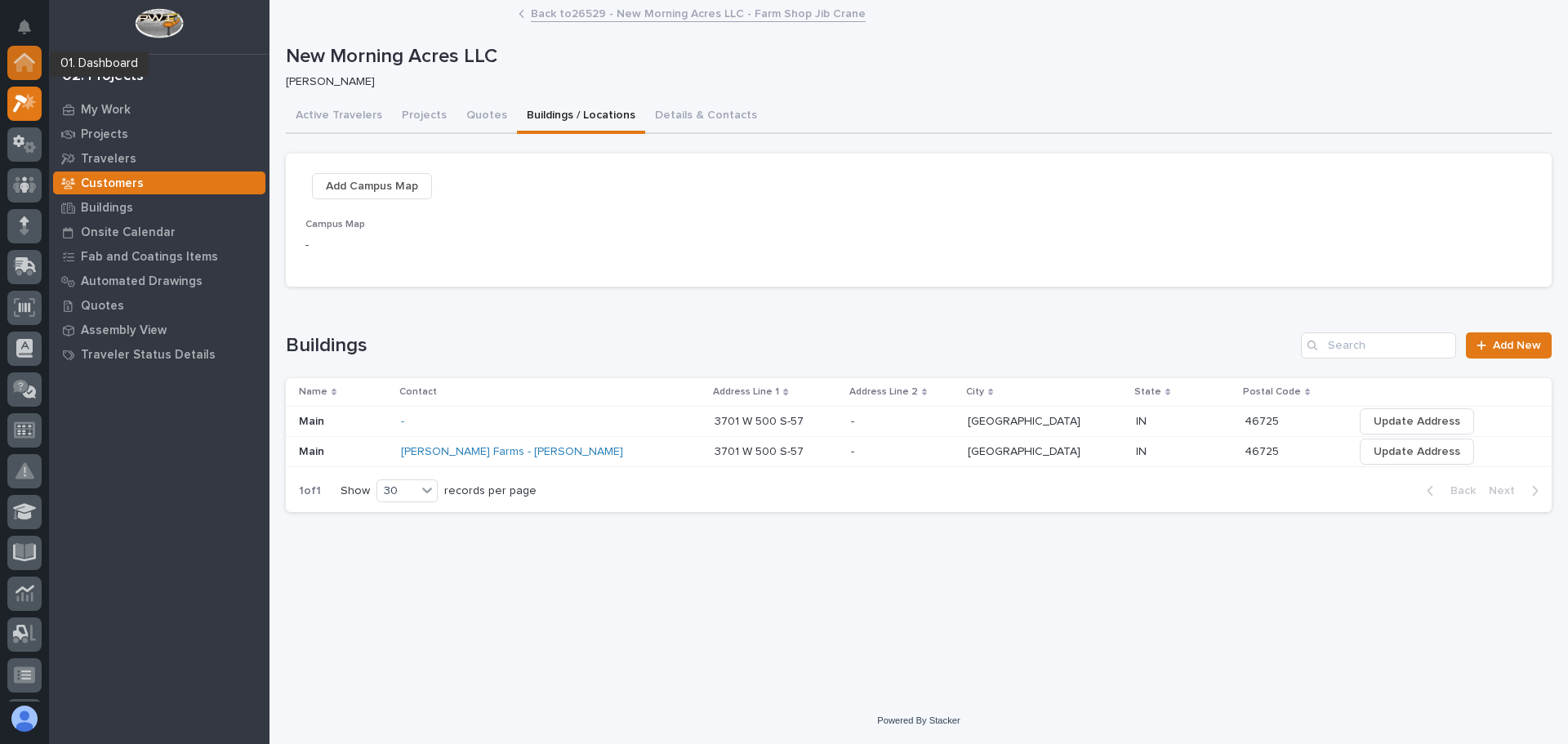
click at [27, 58] on icon at bounding box center [24, 63] width 16 height 16
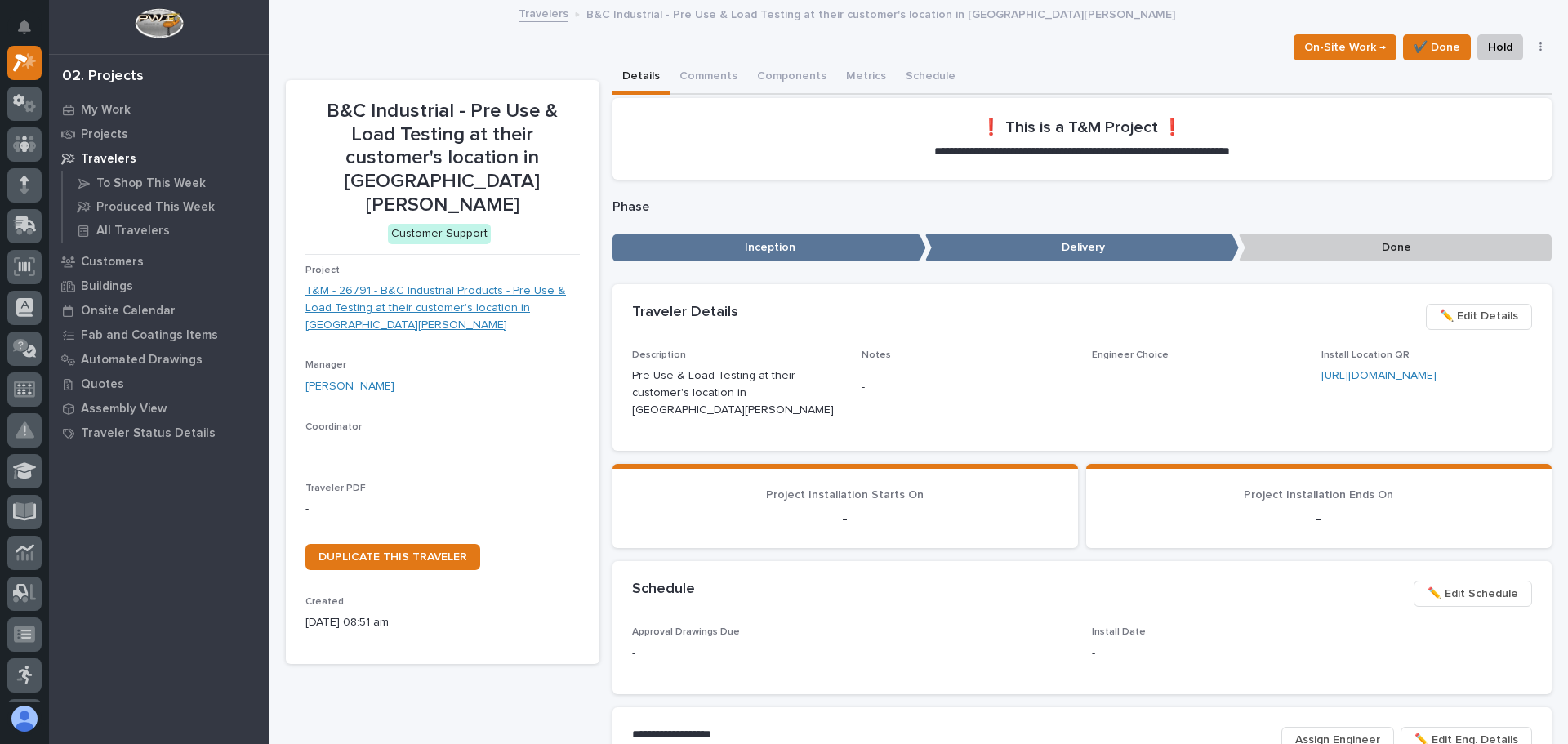
click at [429, 282] on link "T&M - 26791 - B&C Industrial Products - Pre Use & Load Testing at their custome…" at bounding box center [442, 307] width 275 height 50
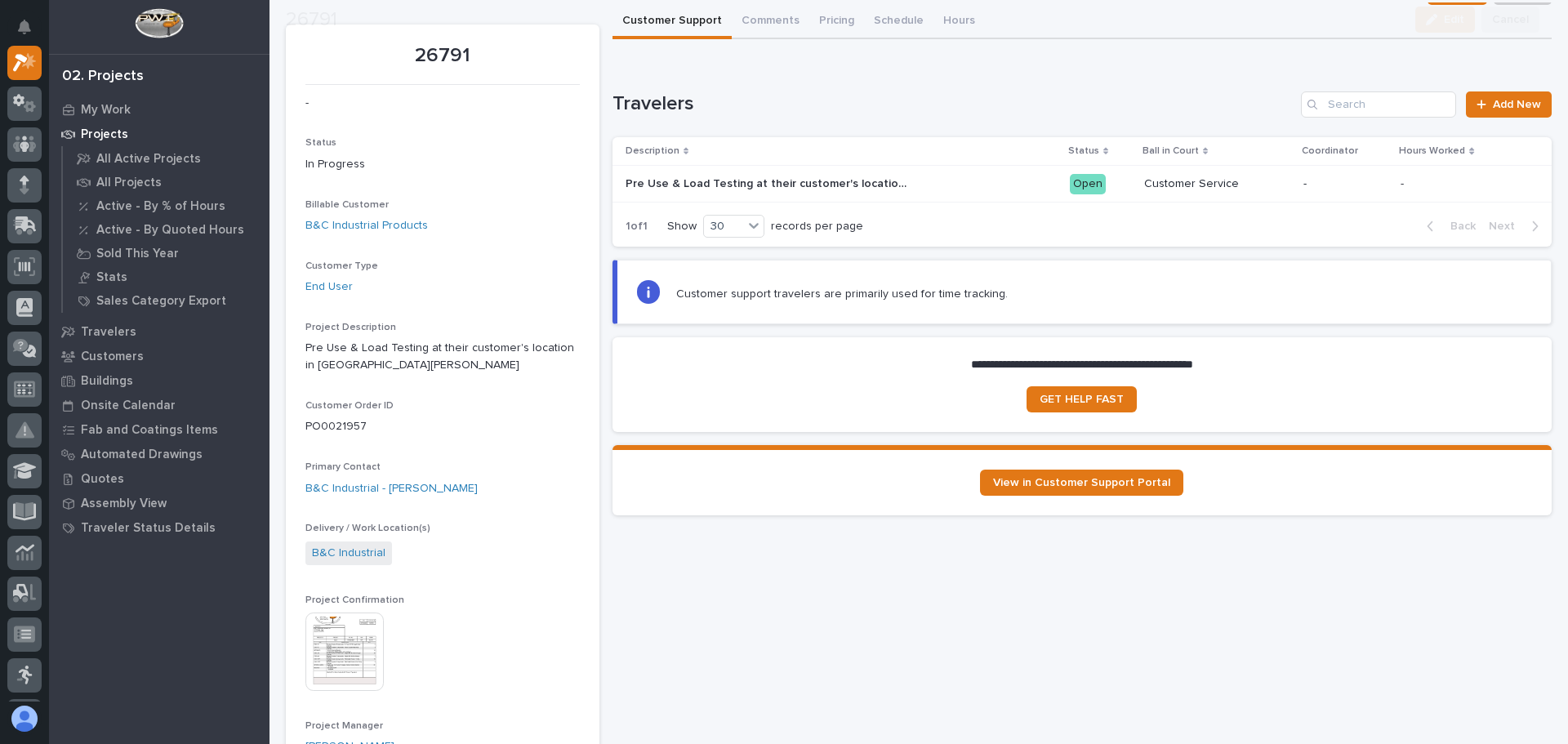
scroll to position [163, 0]
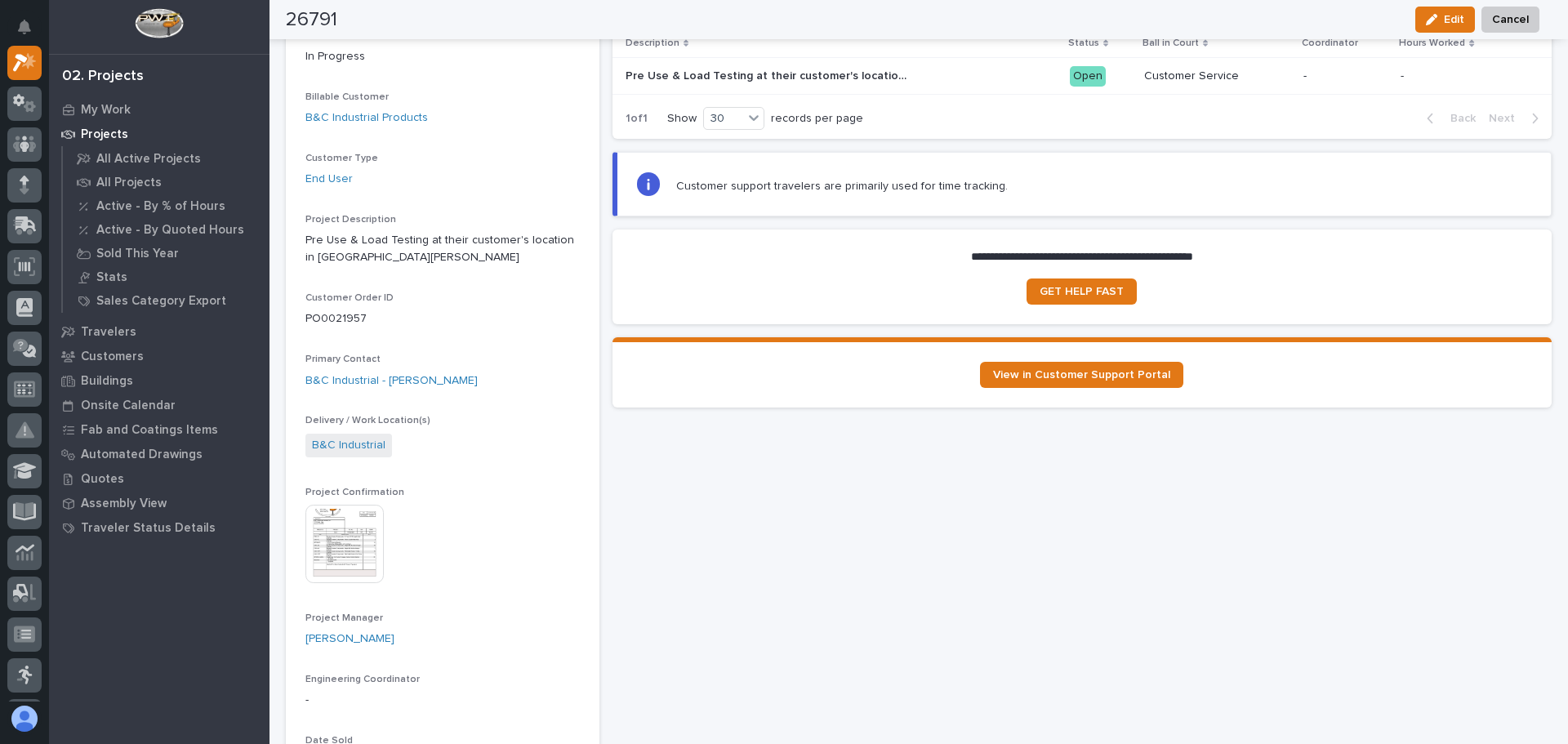
click at [349, 523] on img at bounding box center [345, 544] width 79 height 79
